Goal: Task Accomplishment & Management: Manage account settings

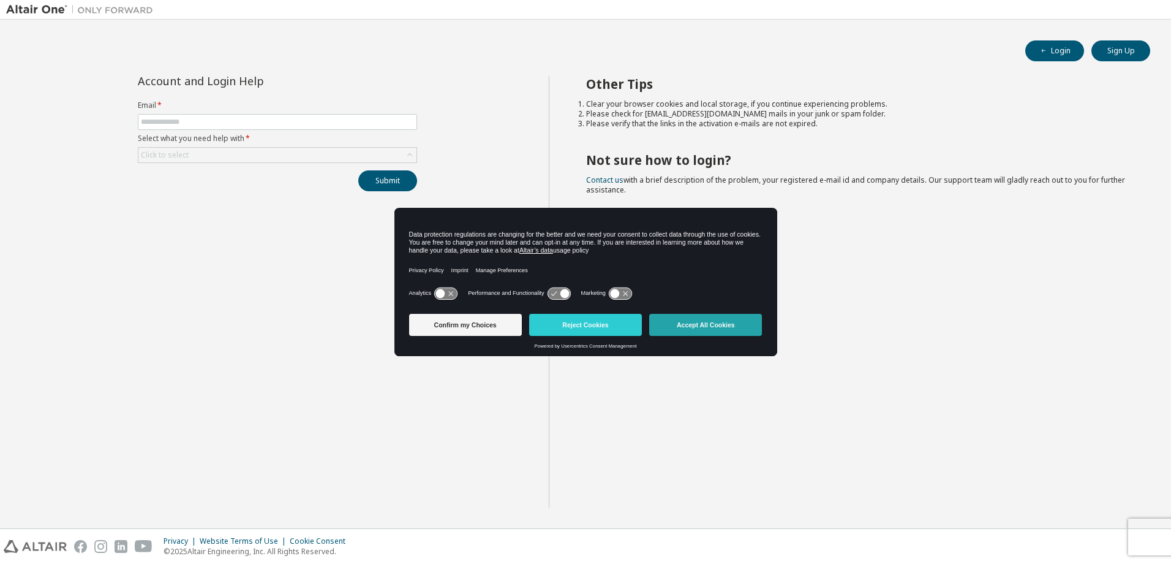
click at [721, 327] on button "Accept All Cookies" at bounding box center [705, 325] width 113 height 22
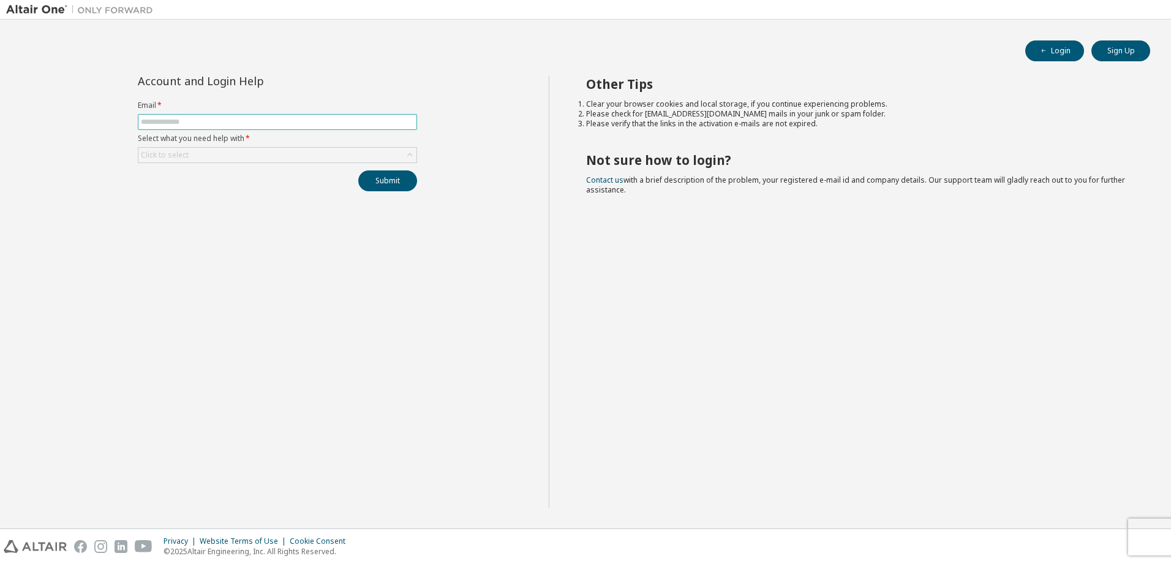
click at [256, 118] on input "text" at bounding box center [277, 122] width 273 height 10
type input "**********"
click at [241, 148] on div "Click to select" at bounding box center [277, 155] width 278 height 15
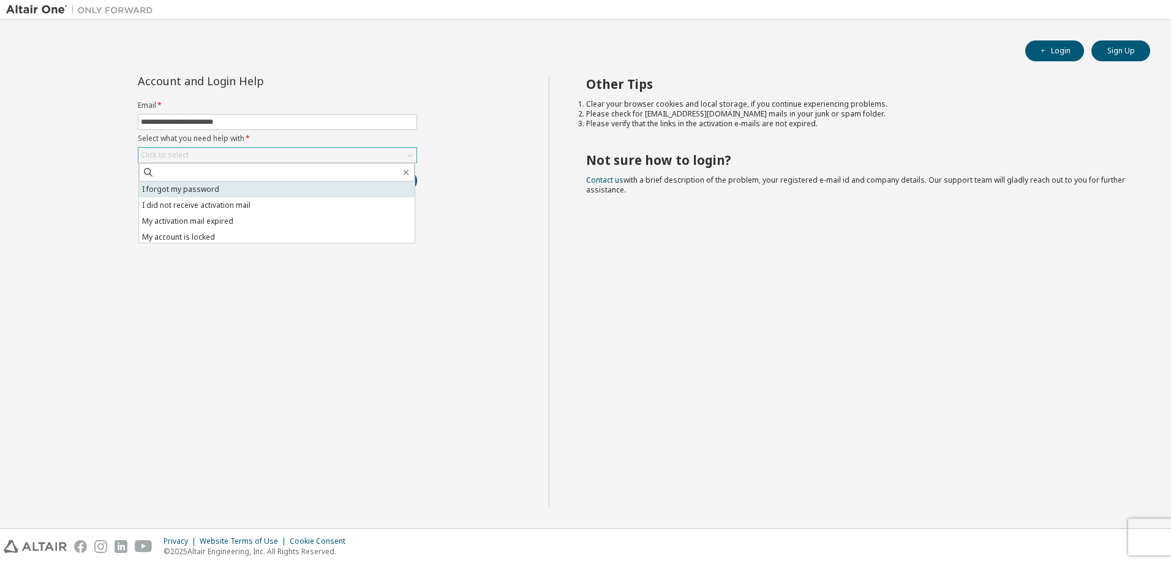
click at [236, 189] on li "I forgot my password" at bounding box center [277, 189] width 276 height 16
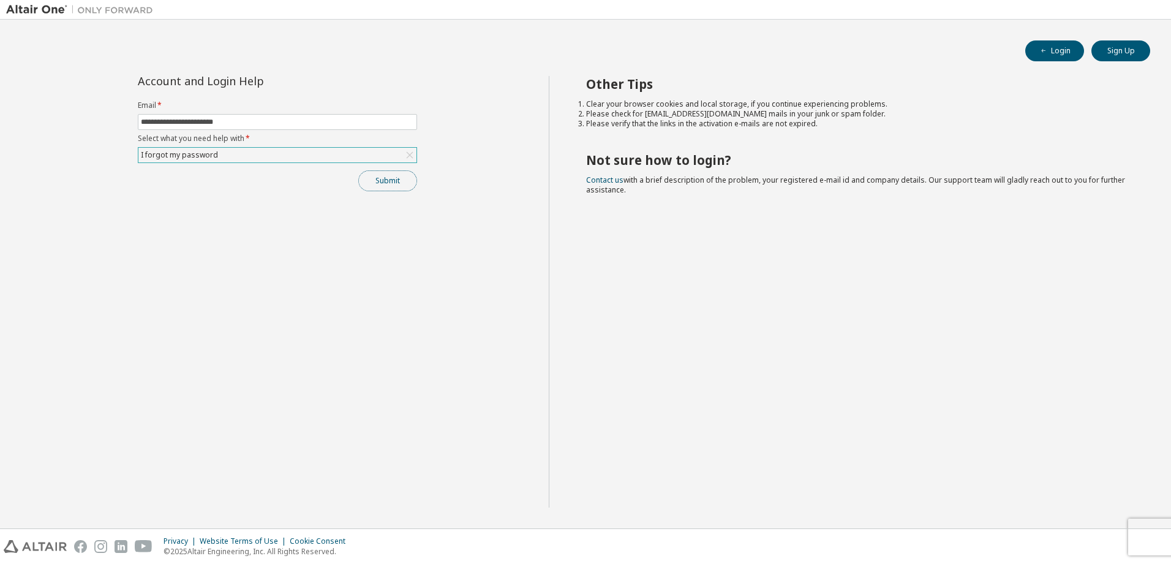
click at [404, 177] on button "Submit" at bounding box center [387, 180] width 59 height 21
click at [384, 175] on button "Submit" at bounding box center [387, 180] width 59 height 21
click at [244, 153] on div "I forgot my password" at bounding box center [277, 155] width 278 height 15
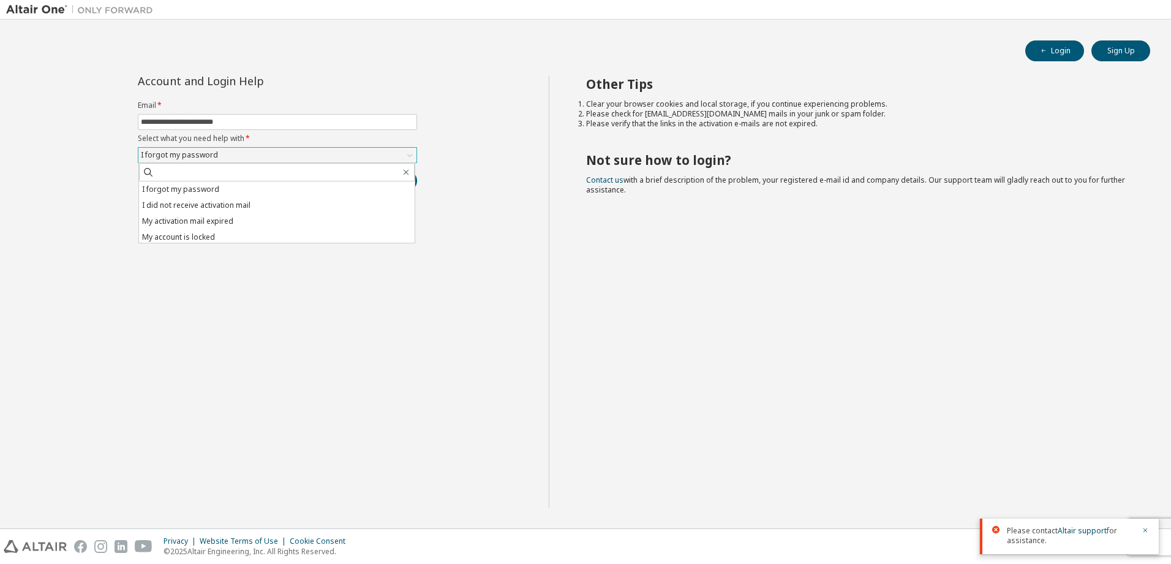
click at [244, 153] on div "I forgot my password" at bounding box center [277, 155] width 278 height 15
